Goal: Transaction & Acquisition: Obtain resource

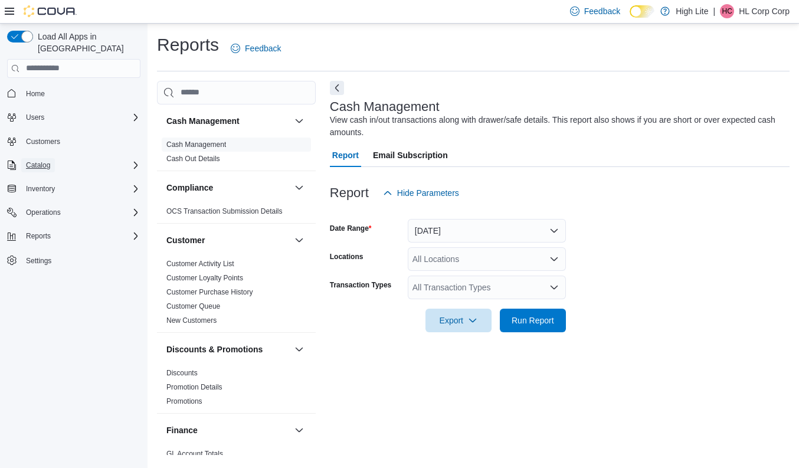
click at [50, 161] on span "Catalog" at bounding box center [38, 165] width 24 height 9
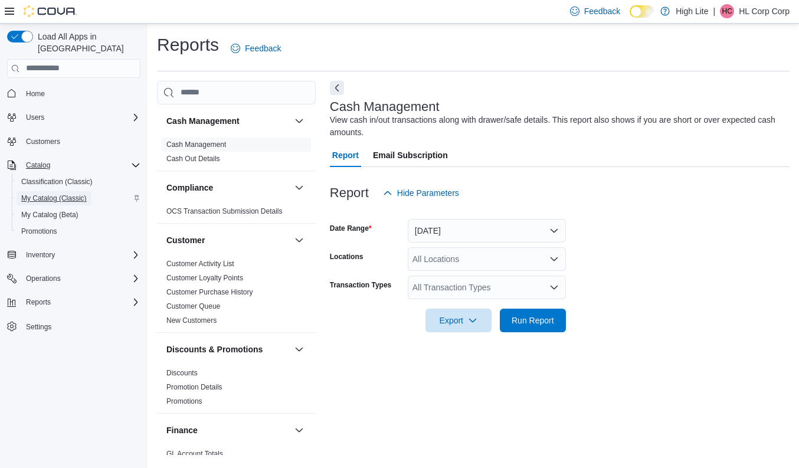
click at [58, 194] on span "My Catalog (Classic)" at bounding box center [54, 198] width 66 height 9
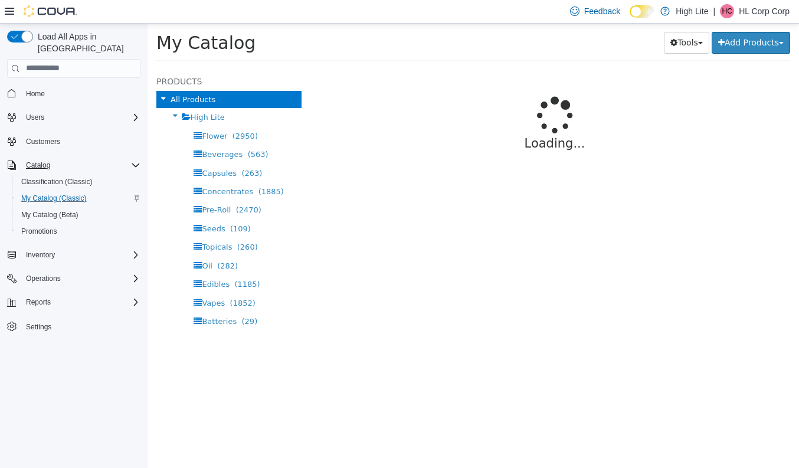
select select "**********"
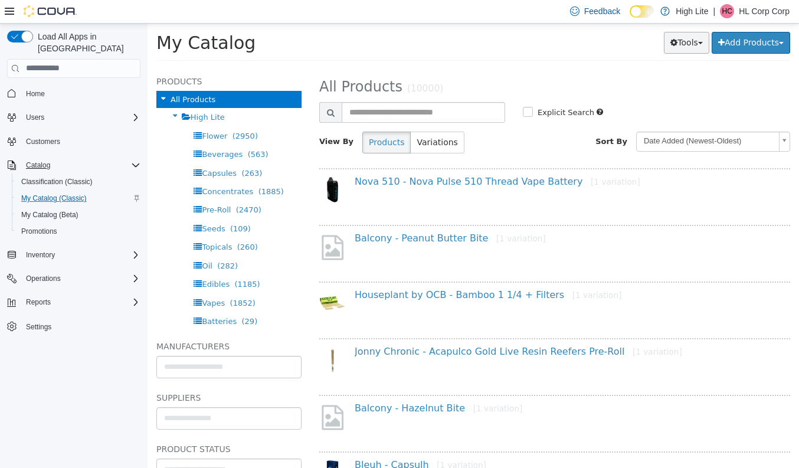
click at [688, 43] on button "Tools" at bounding box center [686, 42] width 45 height 22
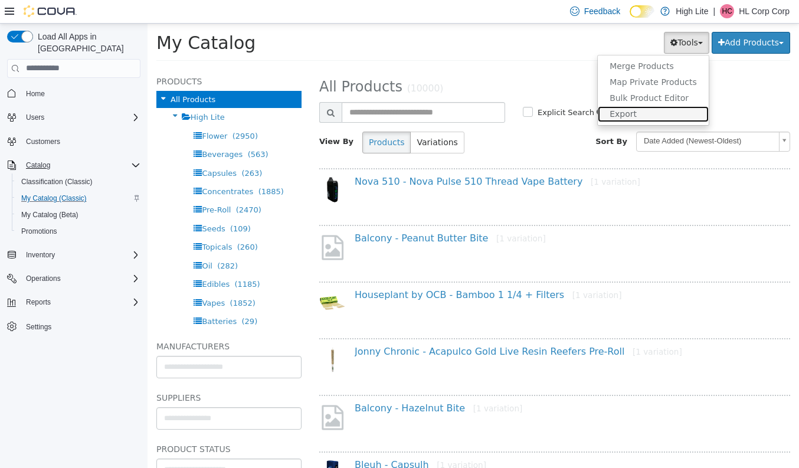
click at [636, 108] on link "Export" at bounding box center [653, 114] width 111 height 16
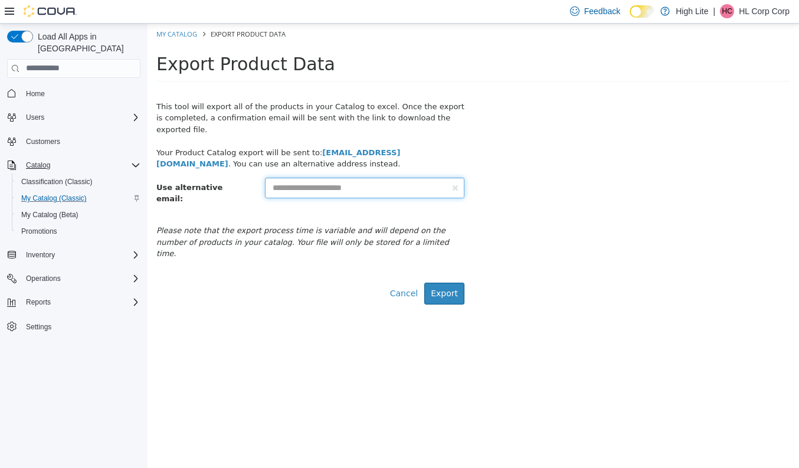
click at [408, 183] on input "text" at bounding box center [365, 187] width 200 height 21
type input "**********"
click at [455, 282] on button "Export" at bounding box center [444, 293] width 40 height 22
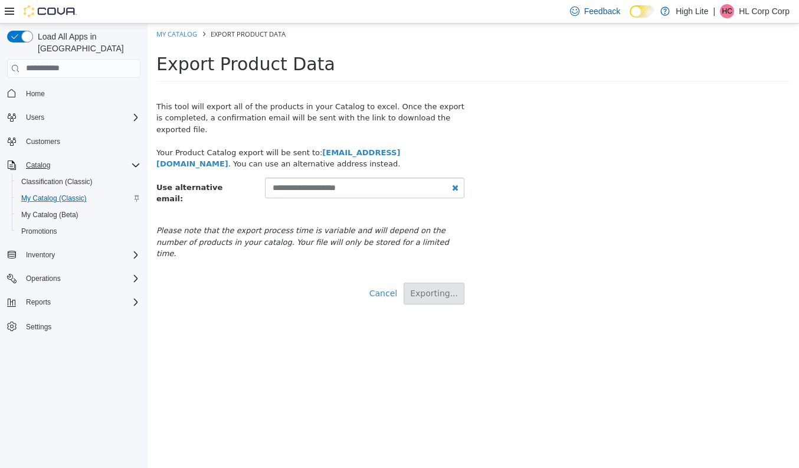
select select "**********"
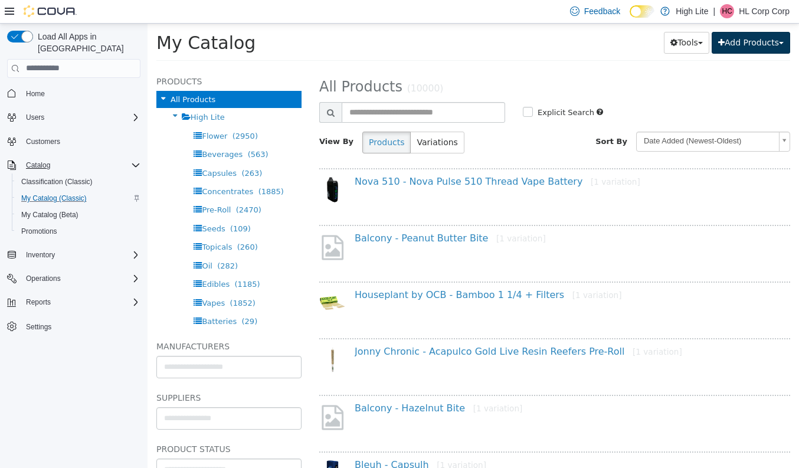
click at [769, 37] on button "Add Products" at bounding box center [751, 42] width 79 height 22
click at [568, 74] on div "All Products (10000)" at bounding box center [554, 85] width 489 height 22
click at [64, 210] on span "My Catalog (Beta)" at bounding box center [49, 214] width 57 height 9
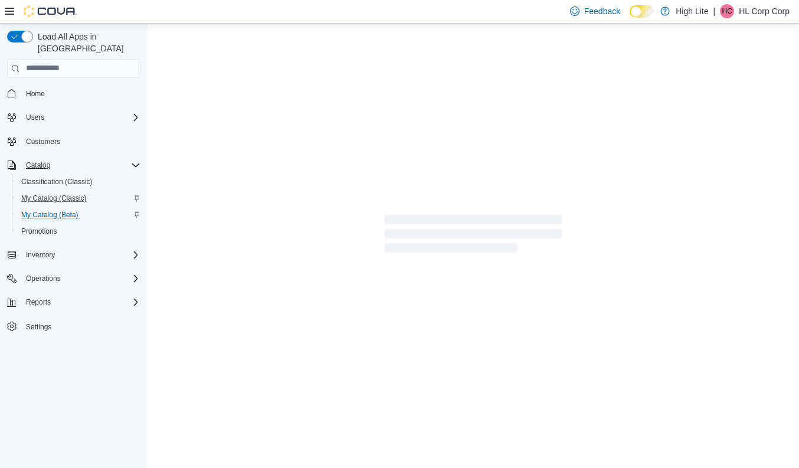
select select "**********"
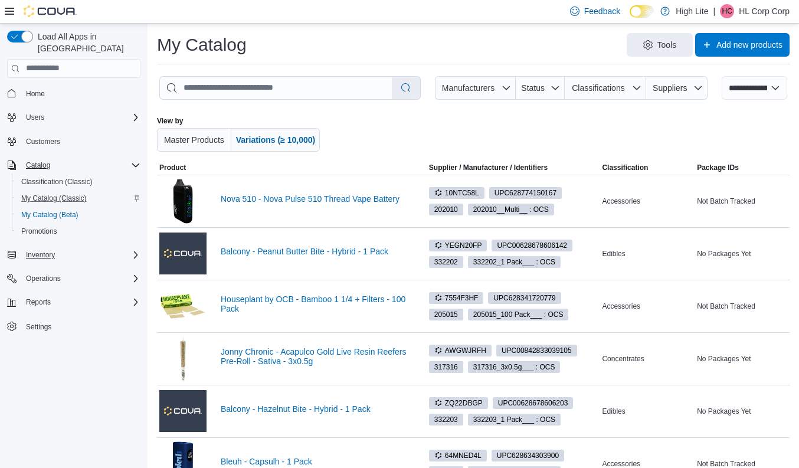
click at [76, 248] on div "Inventory" at bounding box center [80, 255] width 119 height 14
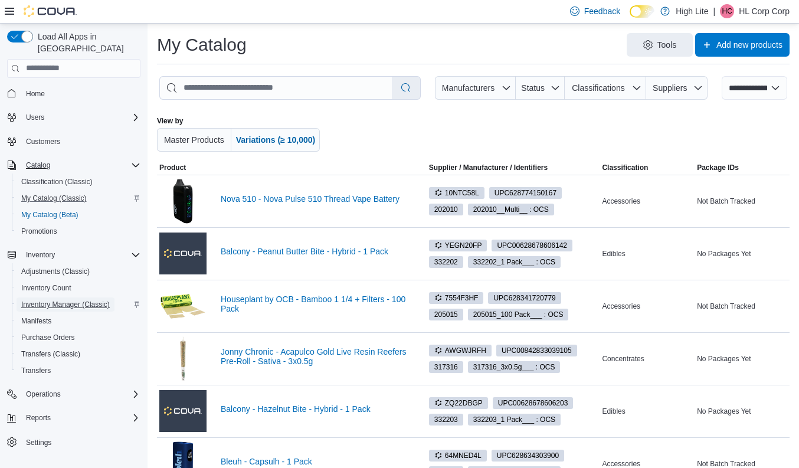
click at [57, 300] on span "Inventory Manager (Classic)" at bounding box center [65, 304] width 89 height 9
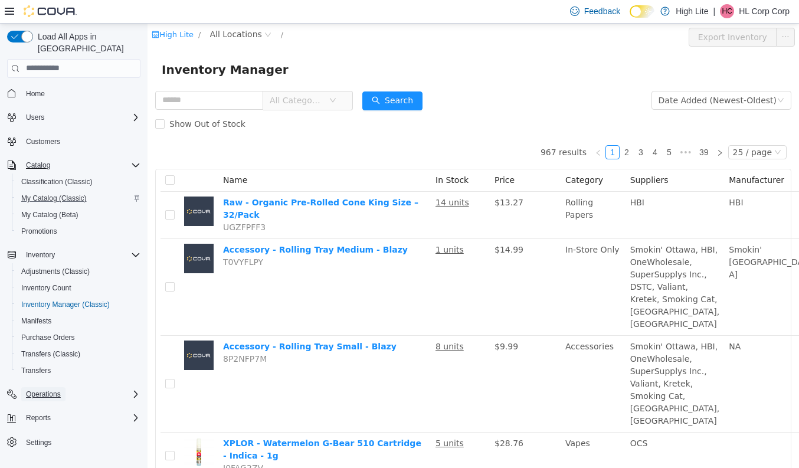
click at [48, 390] on span "Operations" at bounding box center [43, 394] width 35 height 9
click at [45, 429] on span "Reports" at bounding box center [38, 433] width 25 height 9
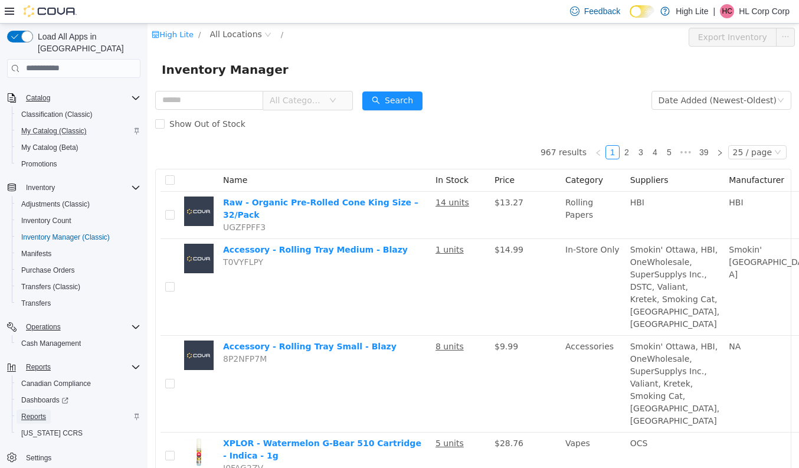
click at [35, 412] on span "Reports" at bounding box center [33, 416] width 25 height 9
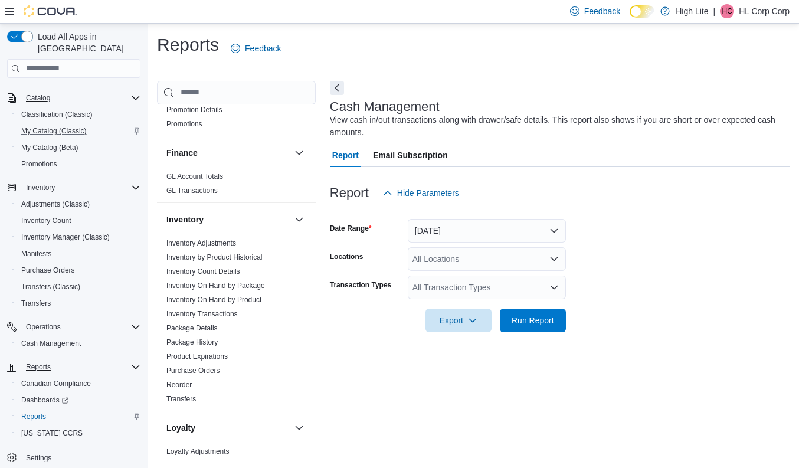
scroll to position [280, 0]
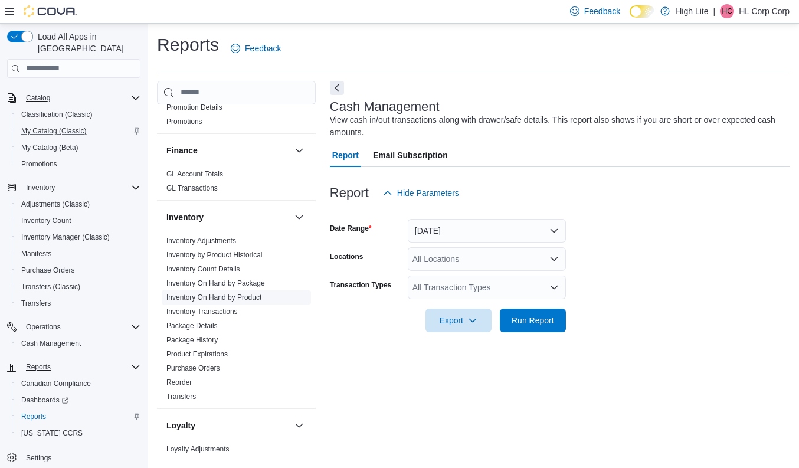
click at [217, 298] on link "Inventory On Hand by Product" at bounding box center [213, 297] width 95 height 8
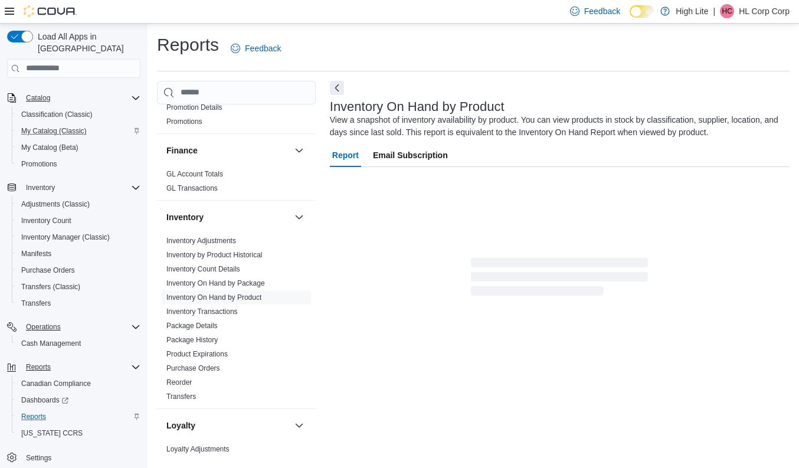
scroll to position [8, 0]
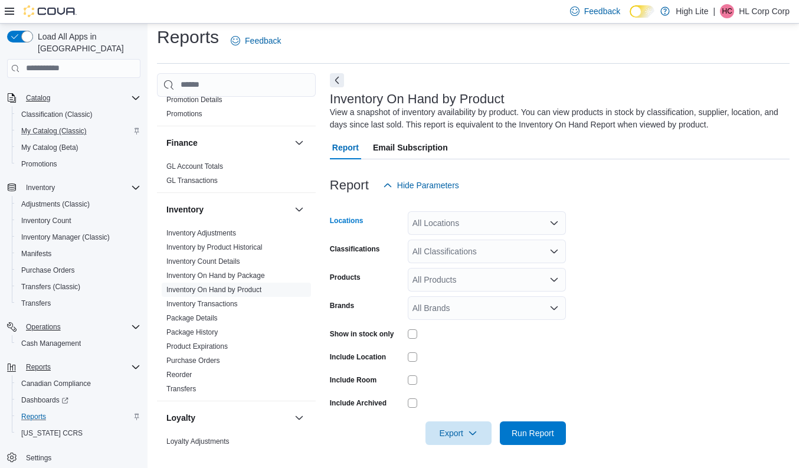
click at [439, 221] on div "All Locations" at bounding box center [487, 223] width 158 height 24
click at [515, 176] on div "Report Hide Parameters" at bounding box center [560, 186] width 460 height 24
click at [476, 223] on div "All Locations" at bounding box center [487, 223] width 158 height 24
click at [566, 174] on div "Report Hide Parameters" at bounding box center [560, 186] width 460 height 24
click at [573, 228] on form "Locations All Locations Classifications All Classifications Products All Produc…" at bounding box center [560, 321] width 460 height 248
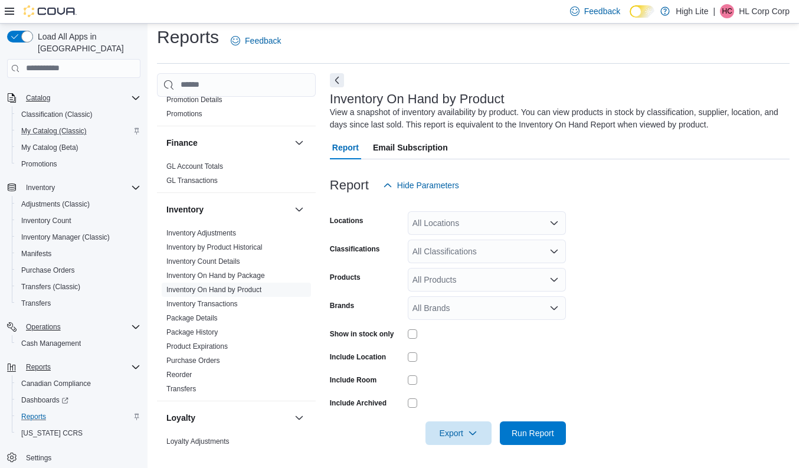
click at [554, 222] on icon "Open list of options" at bounding box center [554, 222] width 9 height 9
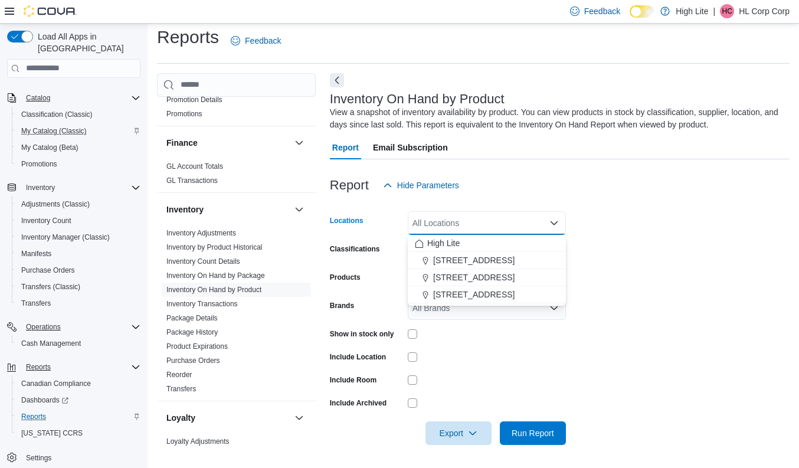
click at [666, 231] on form "Locations All Locations Combo box. Selected. Combo box input. All Locations. Ty…" at bounding box center [560, 321] width 460 height 248
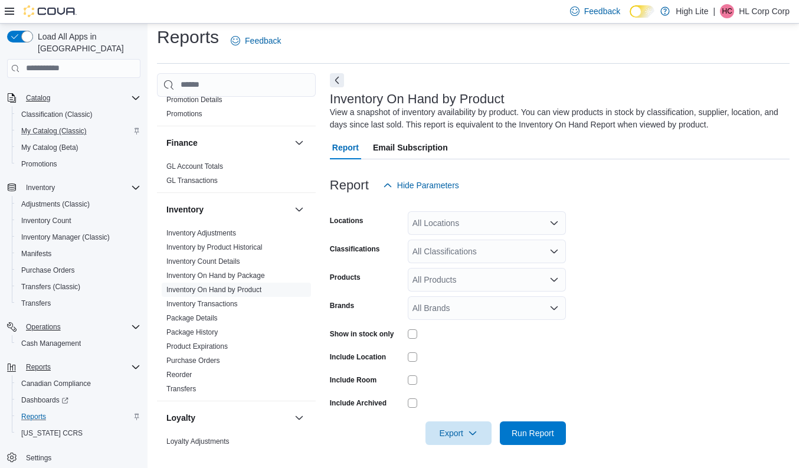
click at [490, 254] on div "All Classifications" at bounding box center [487, 252] width 158 height 24
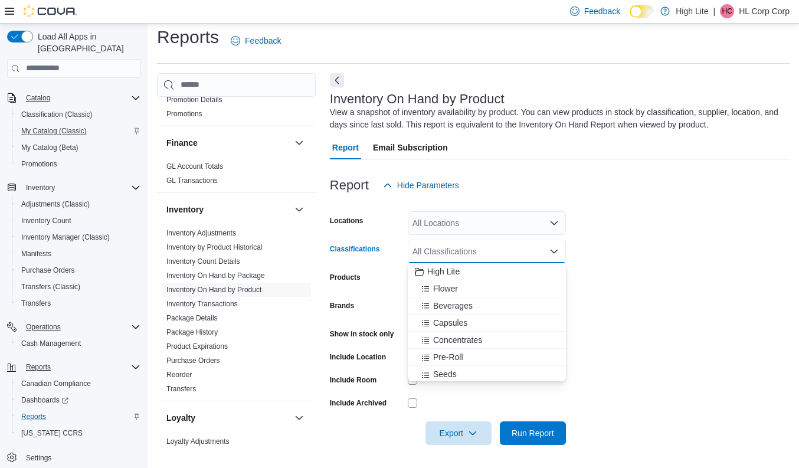
click at [640, 234] on form "Locations All Locations Classifications All Classifications Combo box. Selected…" at bounding box center [560, 321] width 460 height 248
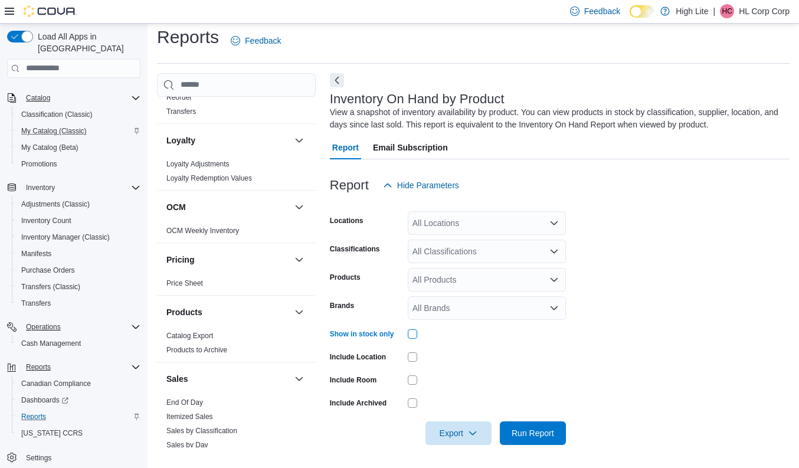
scroll to position [567, 0]
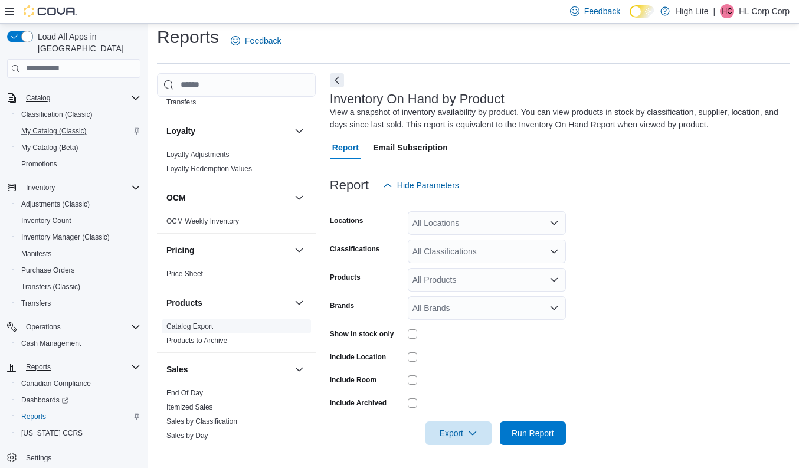
click at [201, 328] on link "Catalog Export" at bounding box center [189, 326] width 47 height 8
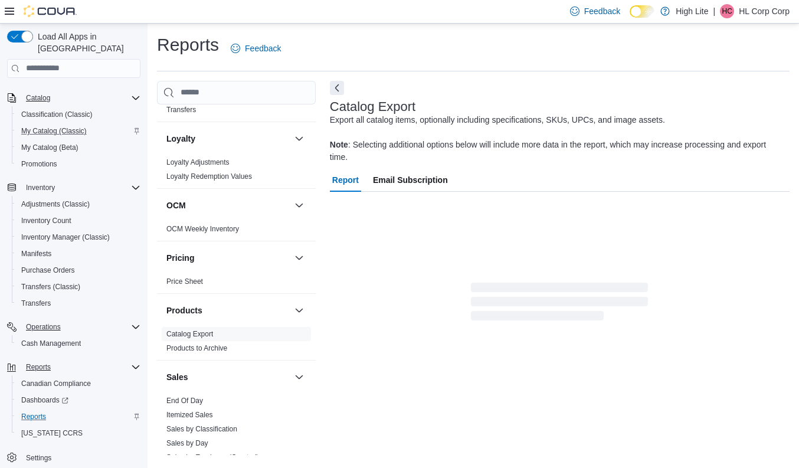
scroll to position [8, 0]
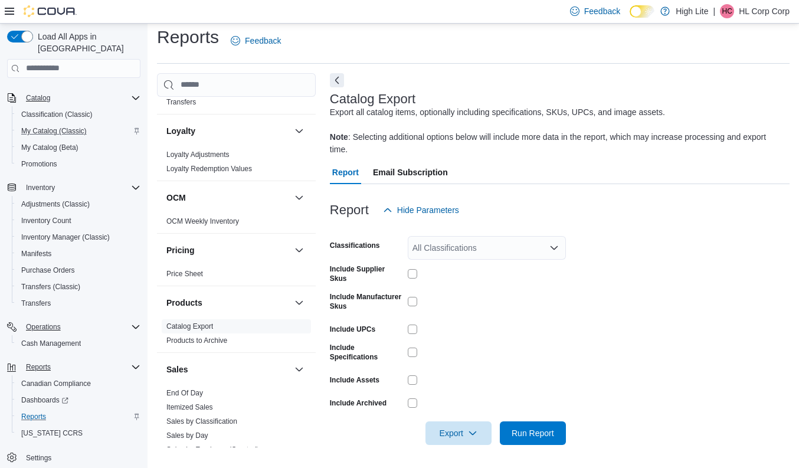
click at [488, 241] on div "All Classifications" at bounding box center [487, 248] width 158 height 24
click at [534, 215] on div "Report Hide Parameters" at bounding box center [560, 210] width 460 height 24
click at [523, 433] on span "Run Report" at bounding box center [533, 433] width 43 height 12
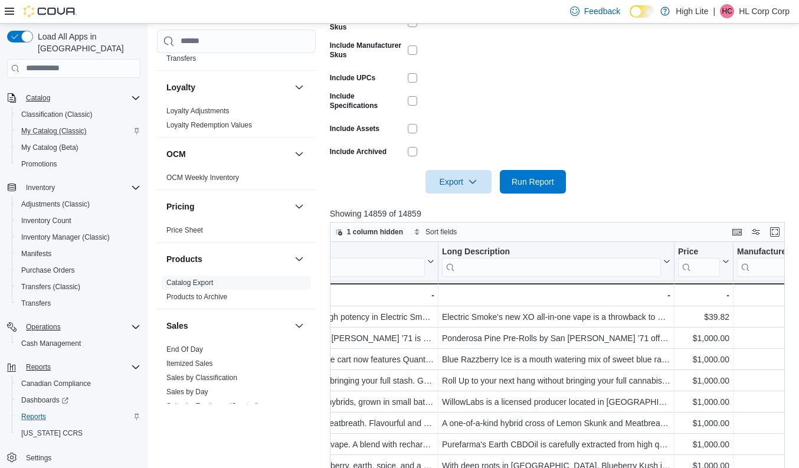
scroll to position [0, 643]
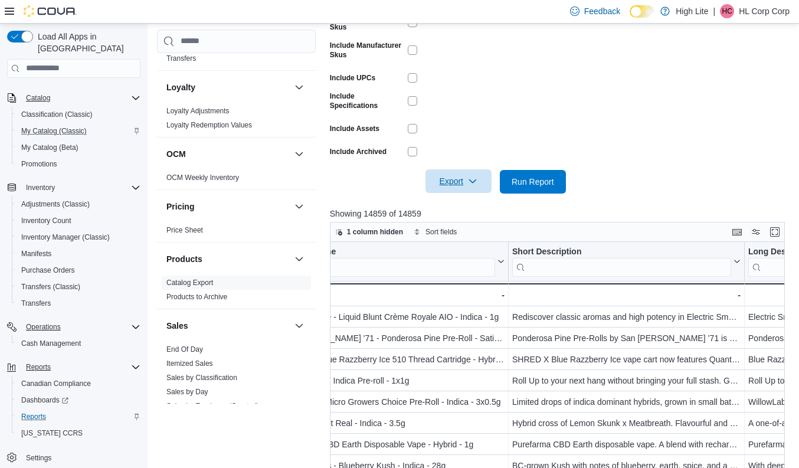
click at [471, 181] on icon "button" at bounding box center [472, 181] width 9 height 9
click at [469, 202] on span "Export to Excel" at bounding box center [459, 205] width 53 height 9
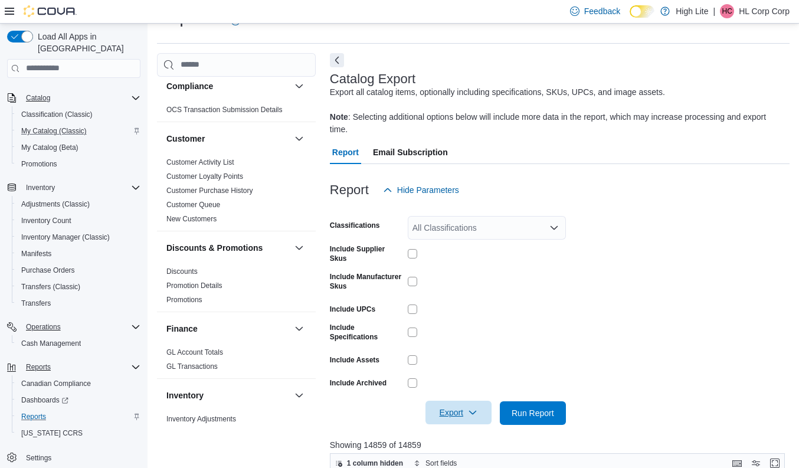
scroll to position [73, 0]
click at [198, 204] on link "Customer Queue" at bounding box center [193, 205] width 54 height 8
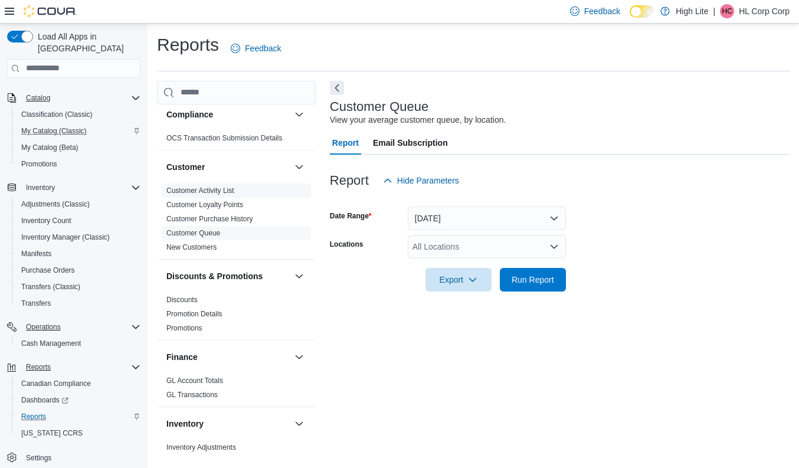
click at [200, 191] on link "Customer Activity List" at bounding box center [200, 191] width 68 height 8
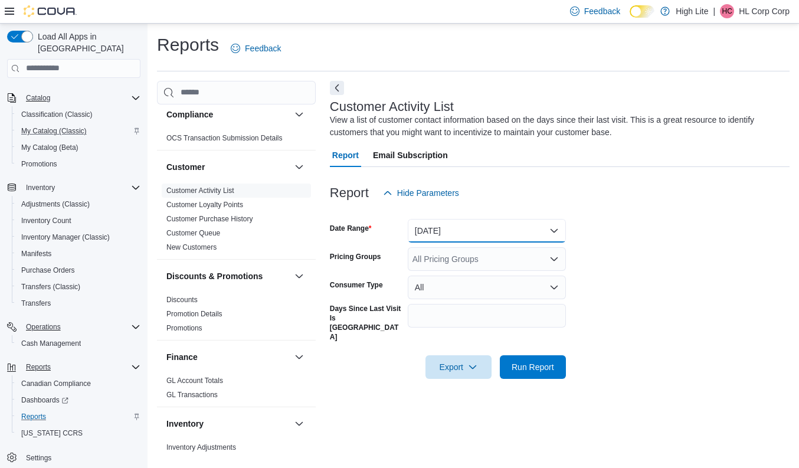
click at [466, 225] on button "[DATE]" at bounding box center [487, 231] width 158 height 24
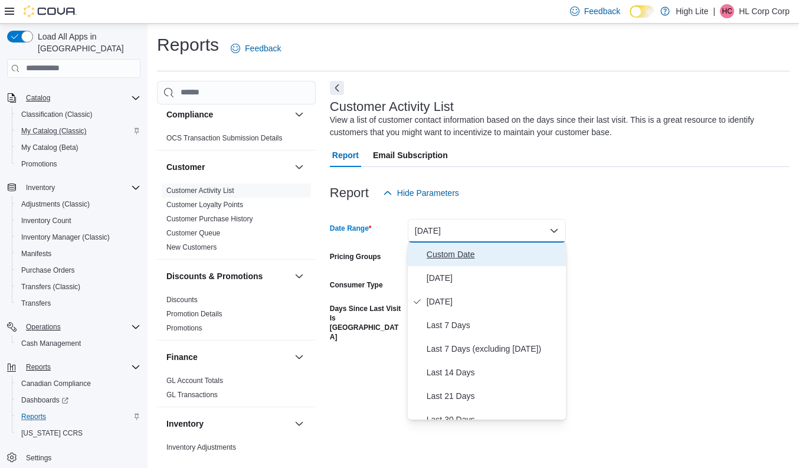
click at [457, 249] on span "Custom Date" at bounding box center [494, 254] width 135 height 14
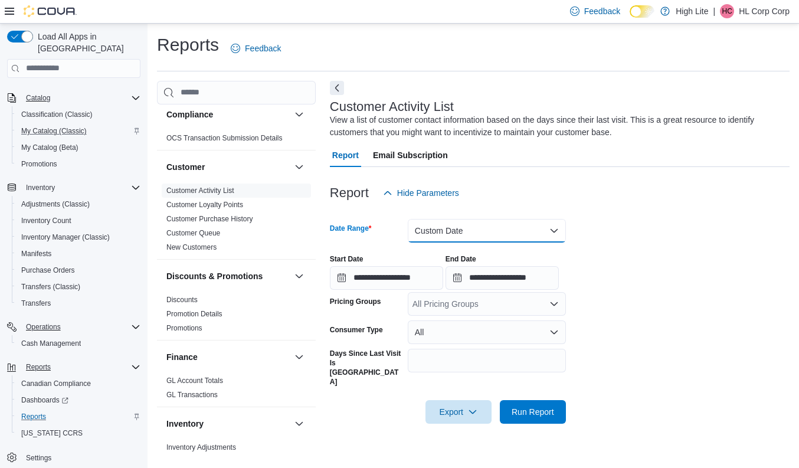
click at [488, 228] on button "Custom Date" at bounding box center [487, 231] width 158 height 24
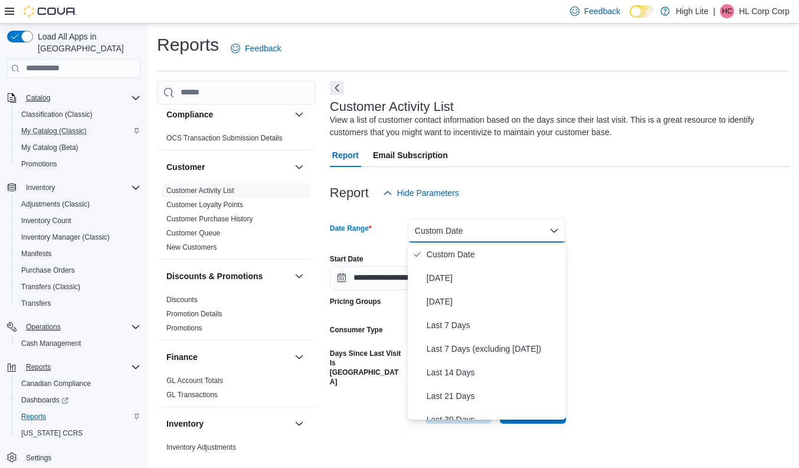
click at [584, 201] on div "Report Hide Parameters" at bounding box center [560, 193] width 460 height 24
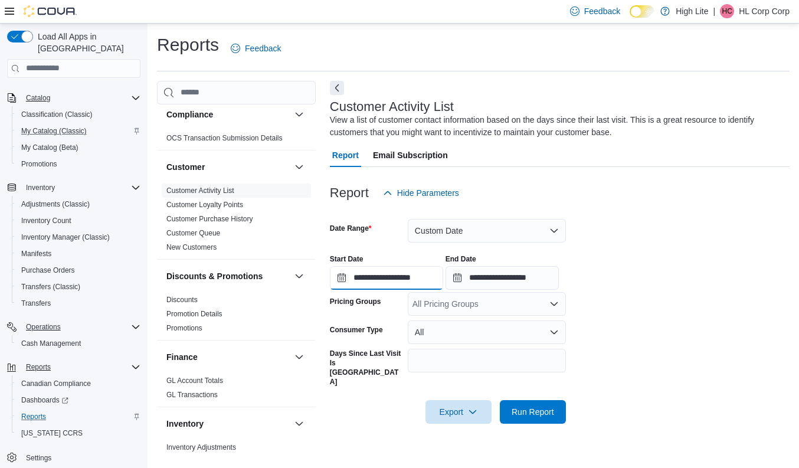
click at [385, 283] on input "**********" at bounding box center [386, 278] width 113 height 24
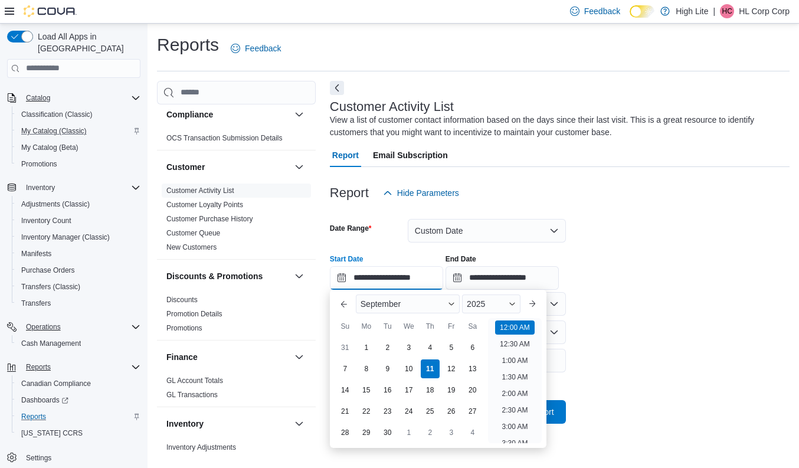
scroll to position [37, 0]
click at [504, 300] on div "2025" at bounding box center [491, 304] width 58 height 19
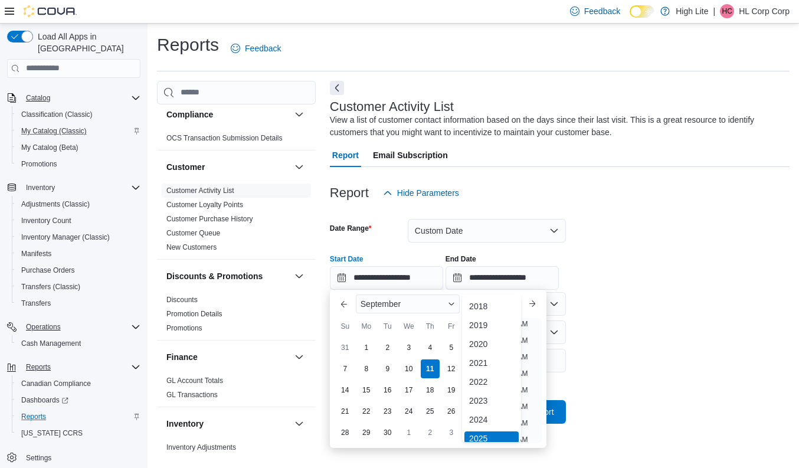
scroll to position [4, 0]
click at [485, 419] on div "2024" at bounding box center [492, 416] width 54 height 14
type input "**********"
